Goal: Transaction & Acquisition: Download file/media

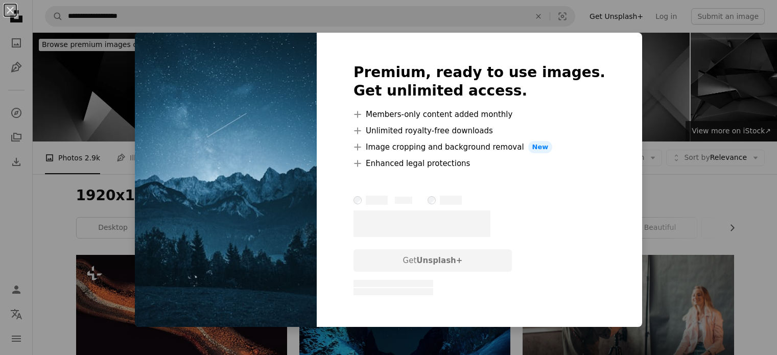
scroll to position [460, 0]
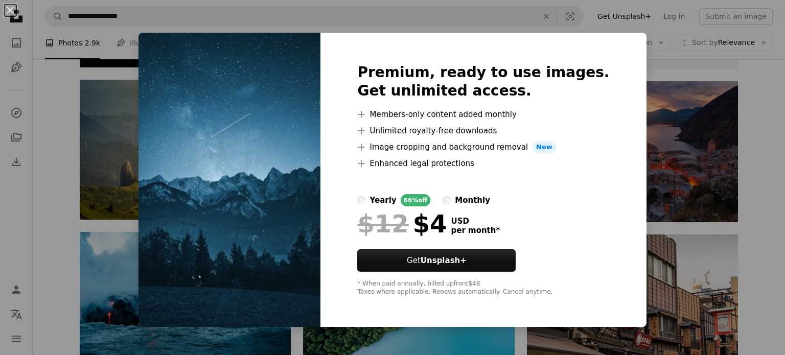
click at [123, 153] on div "An X shape Premium, ready to use images. Get unlimited access. A plus sign Memb…" at bounding box center [392, 177] width 785 height 355
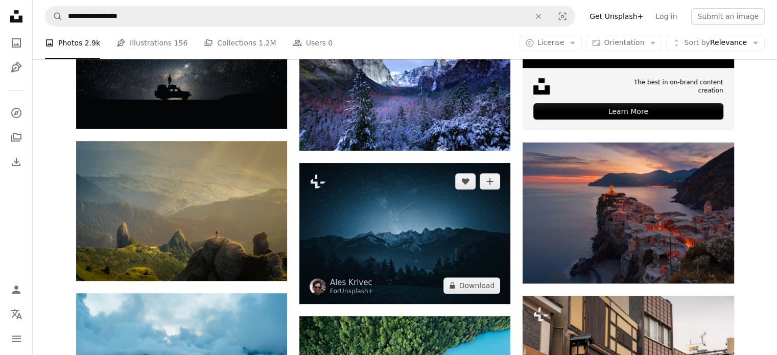
scroll to position [379, 0]
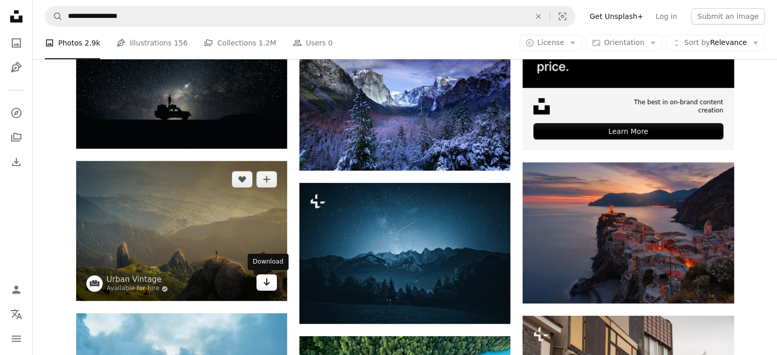
click at [268, 284] on icon "Arrow pointing down" at bounding box center [267, 282] width 8 height 12
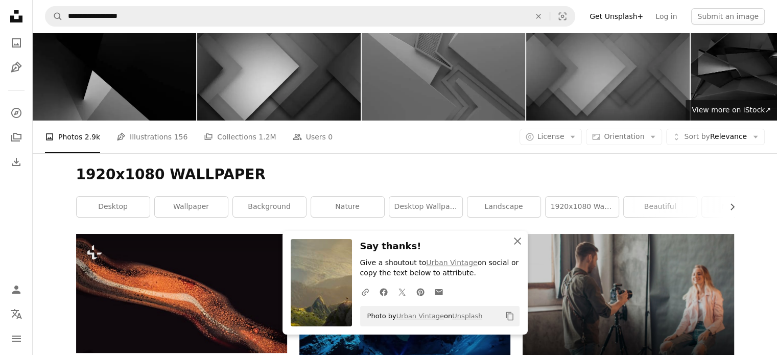
click at [521, 241] on icon "An X shape" at bounding box center [517, 241] width 12 height 12
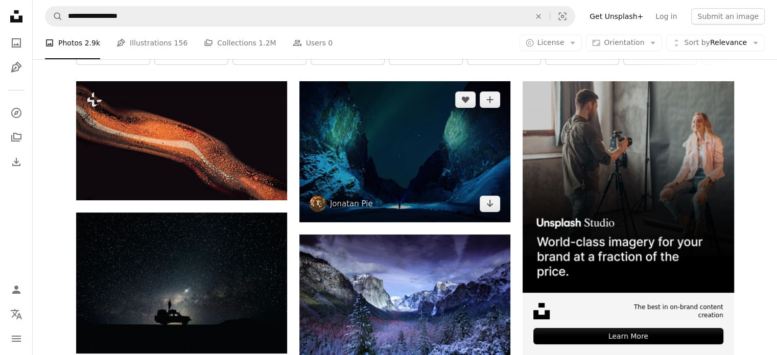
scroll to position [174, 0]
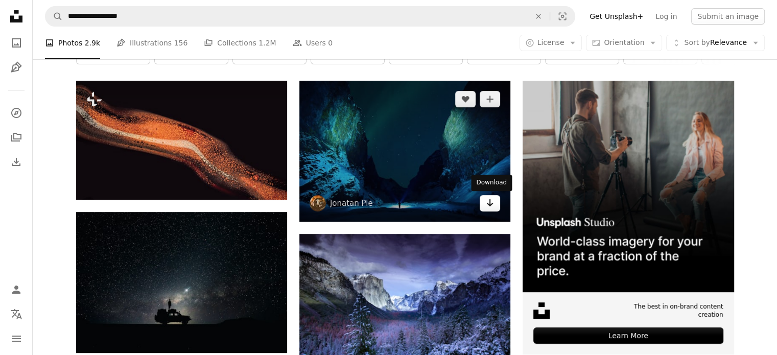
click at [488, 202] on icon "Arrow pointing down" at bounding box center [490, 203] width 8 height 12
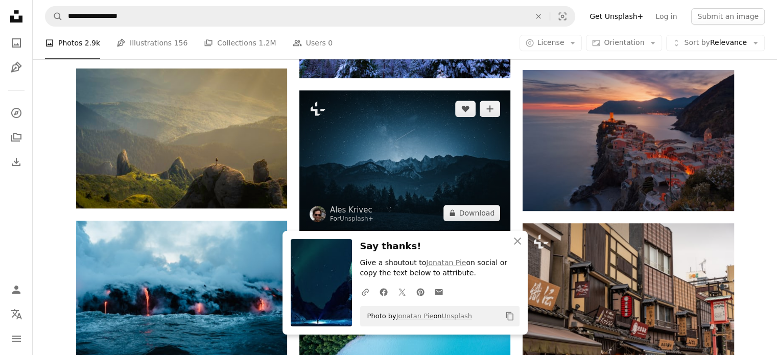
scroll to position [481, 0]
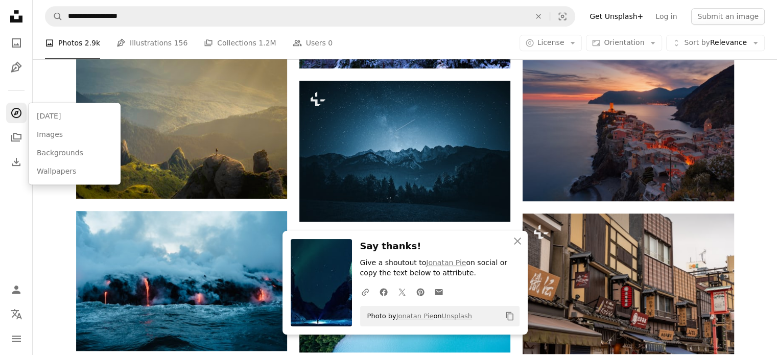
click at [13, 116] on icon "A compass" at bounding box center [16, 113] width 12 height 12
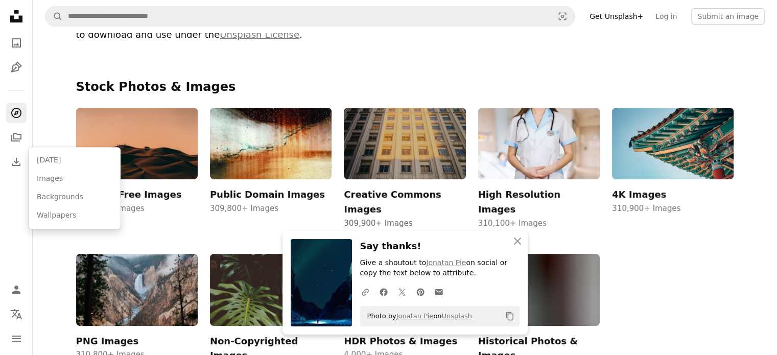
scroll to position [102, 0]
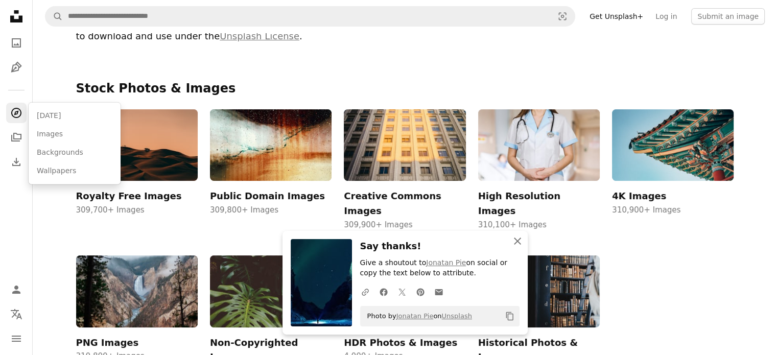
click at [516, 239] on icon "An X shape" at bounding box center [517, 241] width 12 height 12
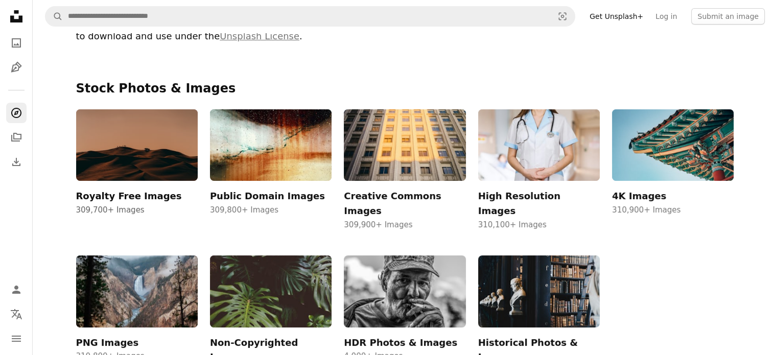
click at [159, 148] on img at bounding box center [137, 145] width 122 height 72
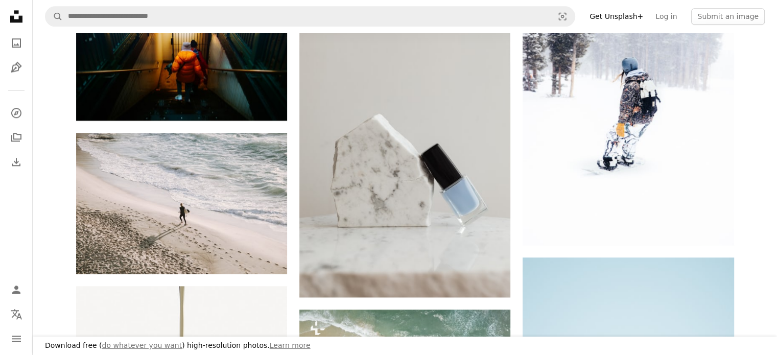
scroll to position [1380, 0]
